Goal: Task Accomplishment & Management: Manage account settings

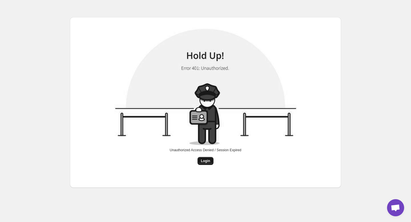
click at [208, 160] on span "Login" at bounding box center [205, 161] width 9 height 5
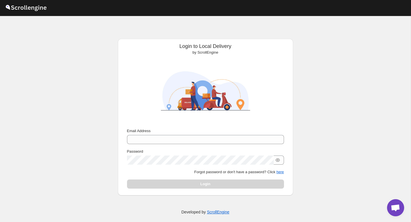
click at [210, 146] on div "Email Address Password Forgot password or don't have a password? Click here Log…" at bounding box center [205, 158] width 157 height 61
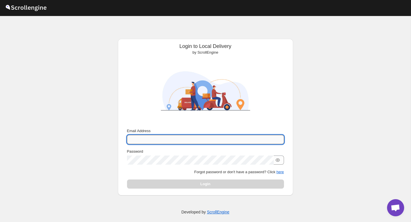
click at [212, 141] on input "Email Address" at bounding box center [205, 139] width 157 height 9
click at [135, 113] on div at bounding box center [205, 89] width 166 height 73
click at [186, 135] on input "Email Address" at bounding box center [205, 139] width 157 height 9
paste input "[EMAIL_ADDRESS][DOMAIN_NAME]"
type input "[EMAIL_ADDRESS][DOMAIN_NAME]"
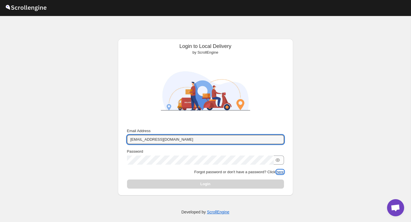
click at [279, 172] on button "here" at bounding box center [279, 172] width 7 height 4
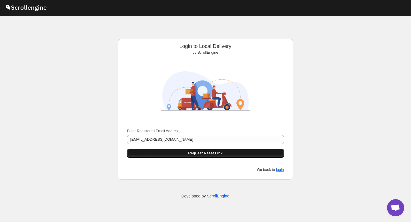
click at [207, 152] on span "Request Reset Link" at bounding box center [205, 153] width 35 height 6
